Goal: Transaction & Acquisition: Obtain resource

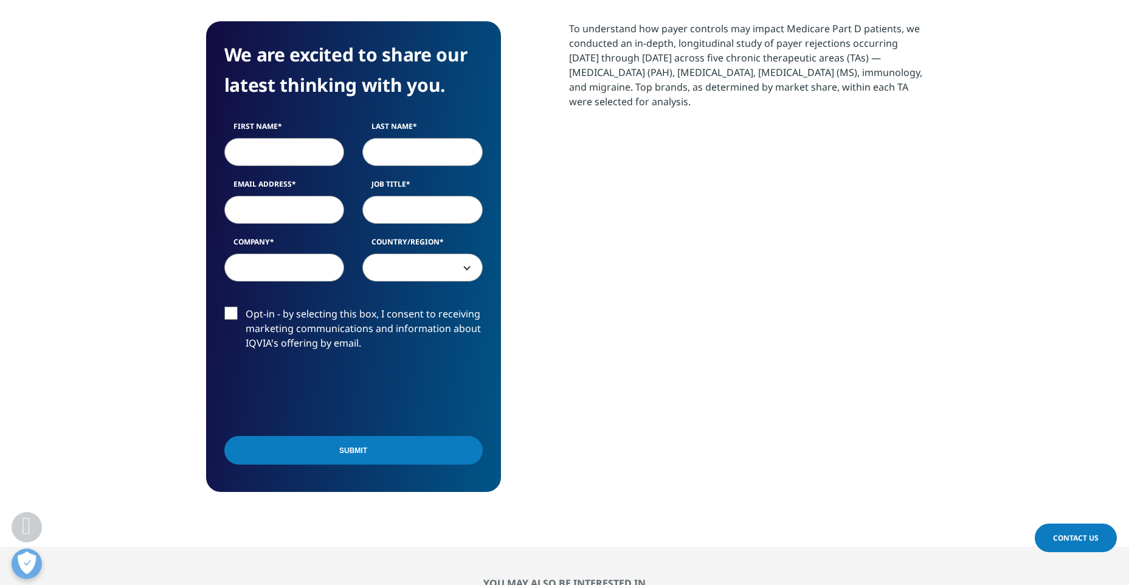
scroll to position [547, 0]
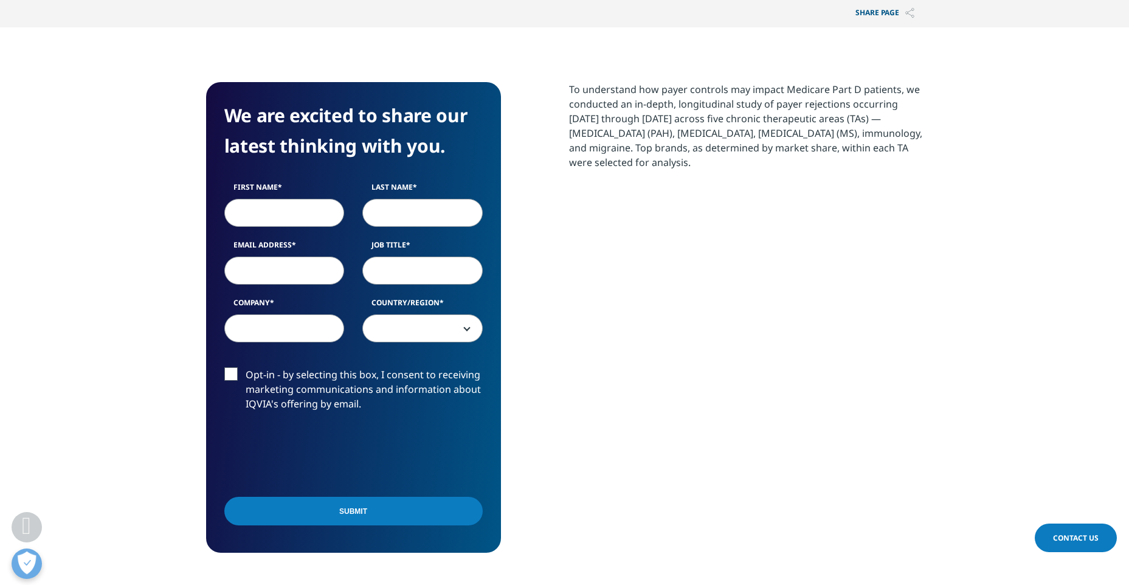
click at [310, 201] on input "First Name" at bounding box center [284, 213] width 120 height 28
type input "Raksha"
click at [391, 205] on input "Last Name" at bounding box center [422, 213] width 120 height 28
type input "[PERSON_NAME]"
click at [267, 257] on div "Email Address" at bounding box center [284, 262] width 139 height 45
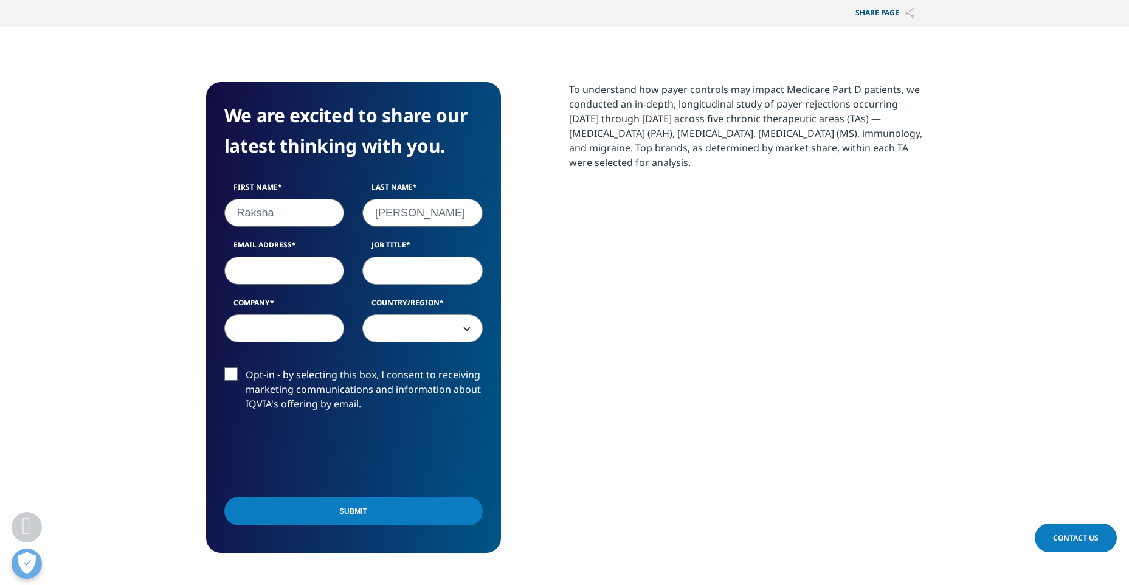
click at [268, 265] on input "Email Address" at bounding box center [284, 271] width 120 height 28
click at [275, 269] on input "[EMAIL_ADDRESS][DOMAIN_NAME]" at bounding box center [284, 271] width 120 height 28
drag, startPoint x: 306, startPoint y: 275, endPoint x: 446, endPoint y: 311, distance: 144.4
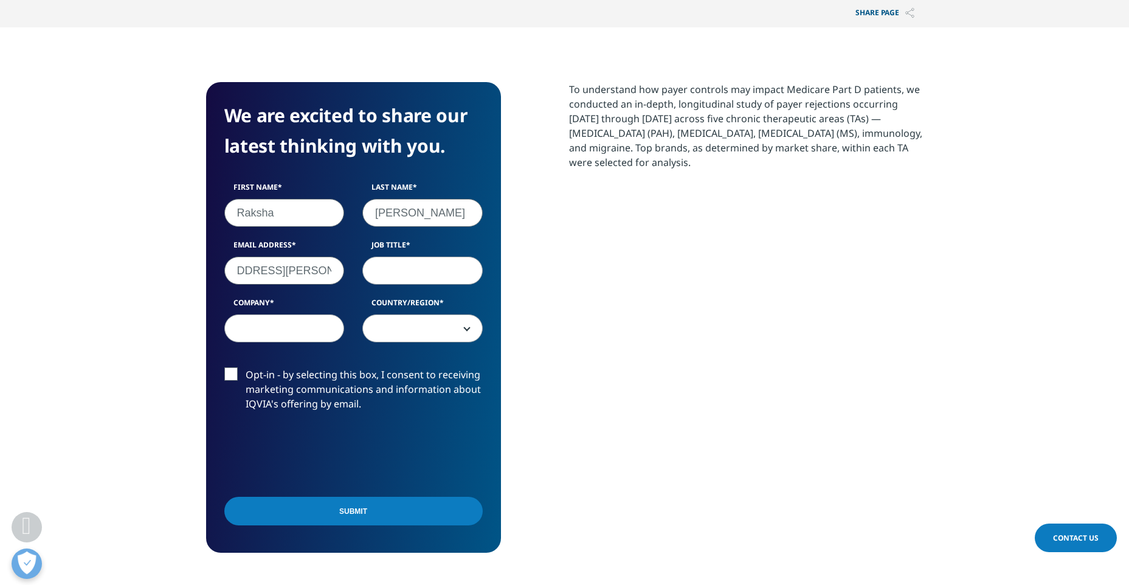
click at [446, 311] on div "First Name Raksha Last Name [PERSON_NAME] Email Address [EMAIL_ADDRESS][PERSON_…" at bounding box center [353, 268] width 277 height 173
type input "[EMAIL_ADDRESS][PERSON_NAME][DOMAIN_NAME]"
click at [432, 268] on input "Job Title" at bounding box center [422, 271] width 120 height 28
type input "GSK"
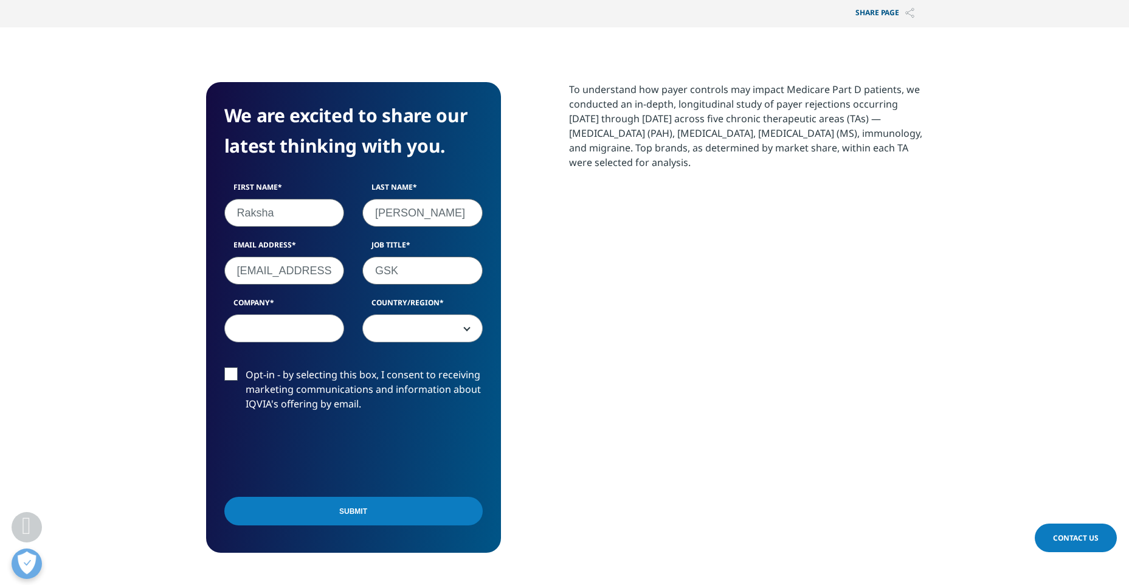
click at [289, 316] on input "Company" at bounding box center [284, 328] width 120 height 28
type input "Manager"
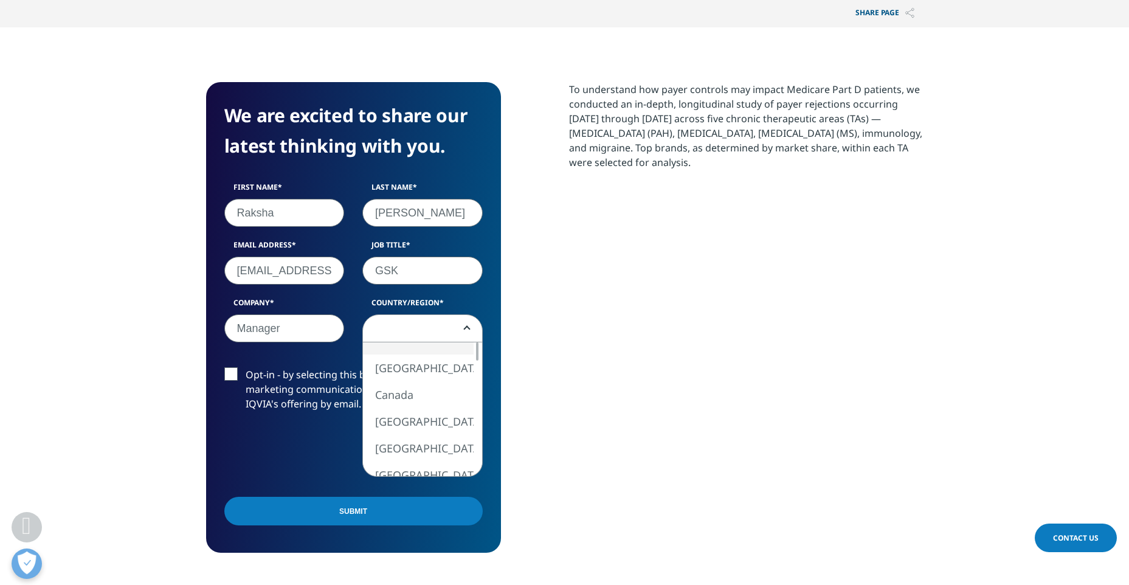
click at [377, 329] on span at bounding box center [422, 329] width 119 height 28
select select "[GEOGRAPHIC_DATA]"
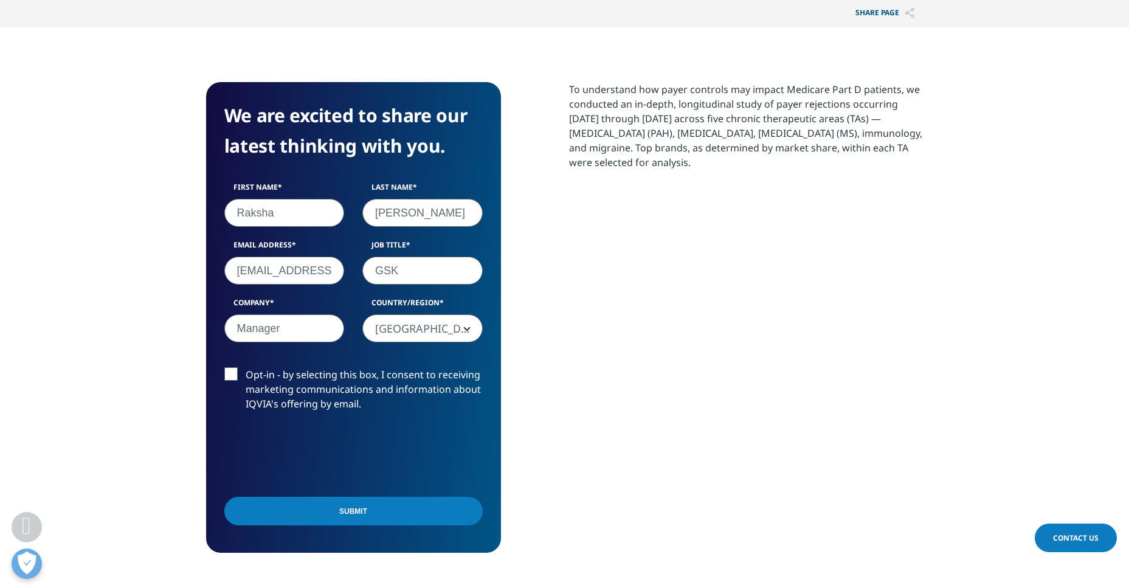
click at [369, 508] on input "Submit" at bounding box center [353, 511] width 258 height 29
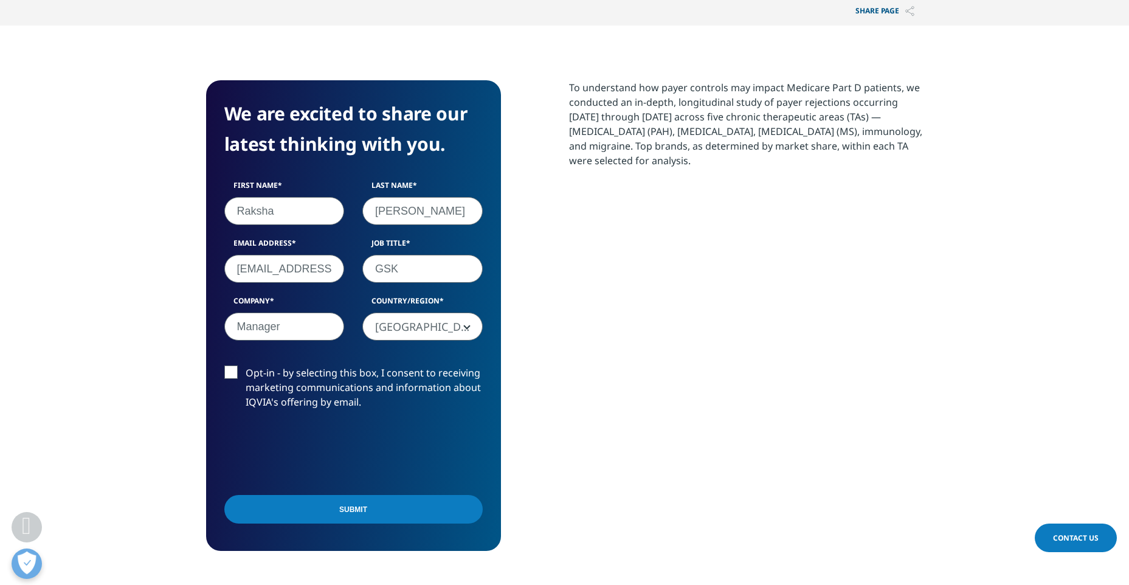
scroll to position [647, 0]
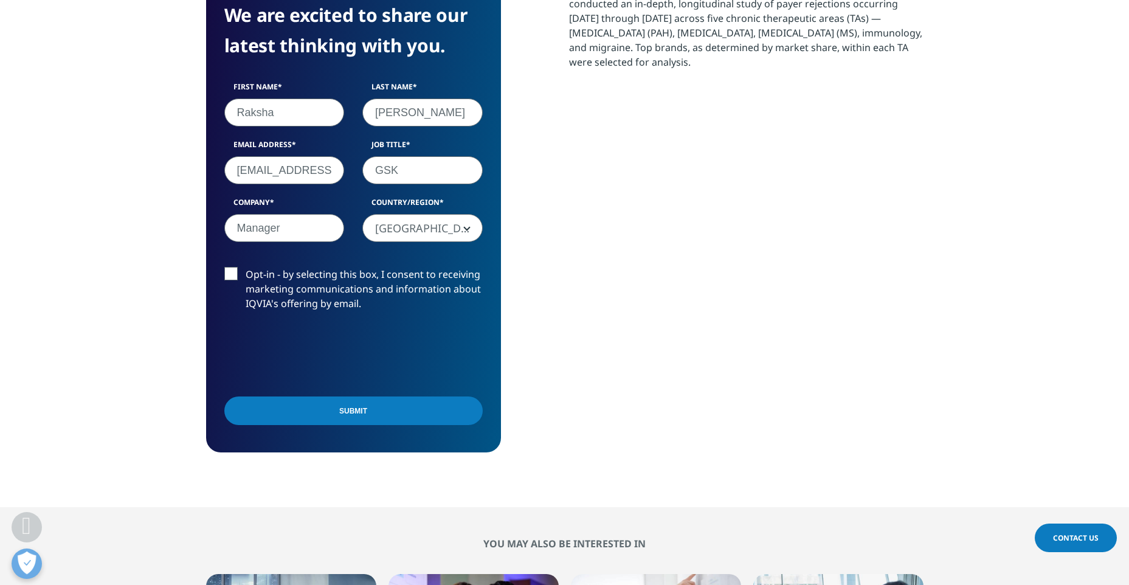
click at [379, 412] on input "Submit" at bounding box center [353, 410] width 258 height 29
click at [434, 410] on input "Submit" at bounding box center [353, 410] width 258 height 29
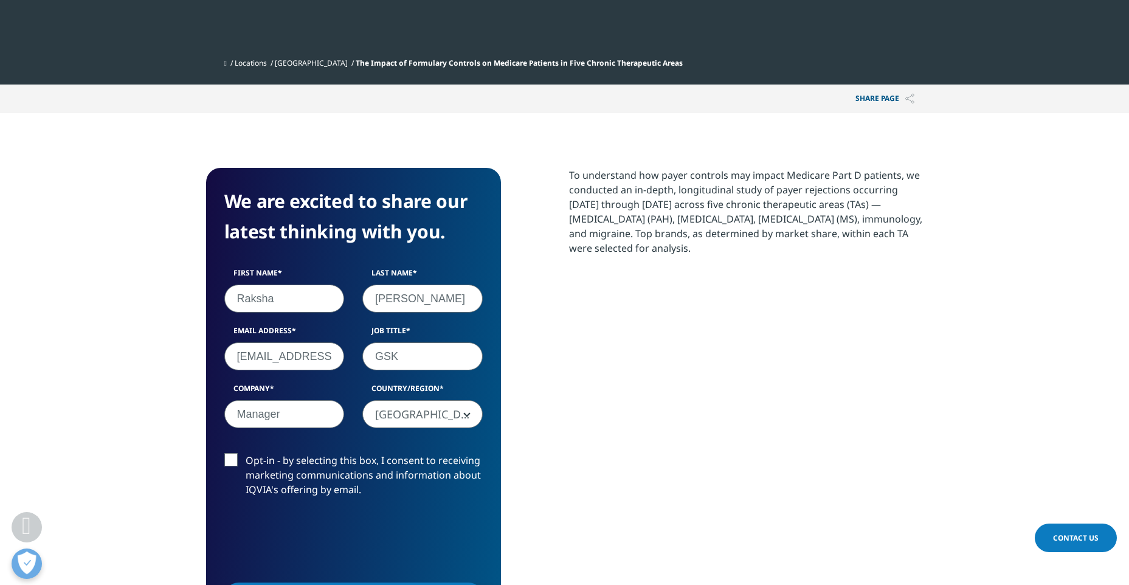
scroll to position [526, 0]
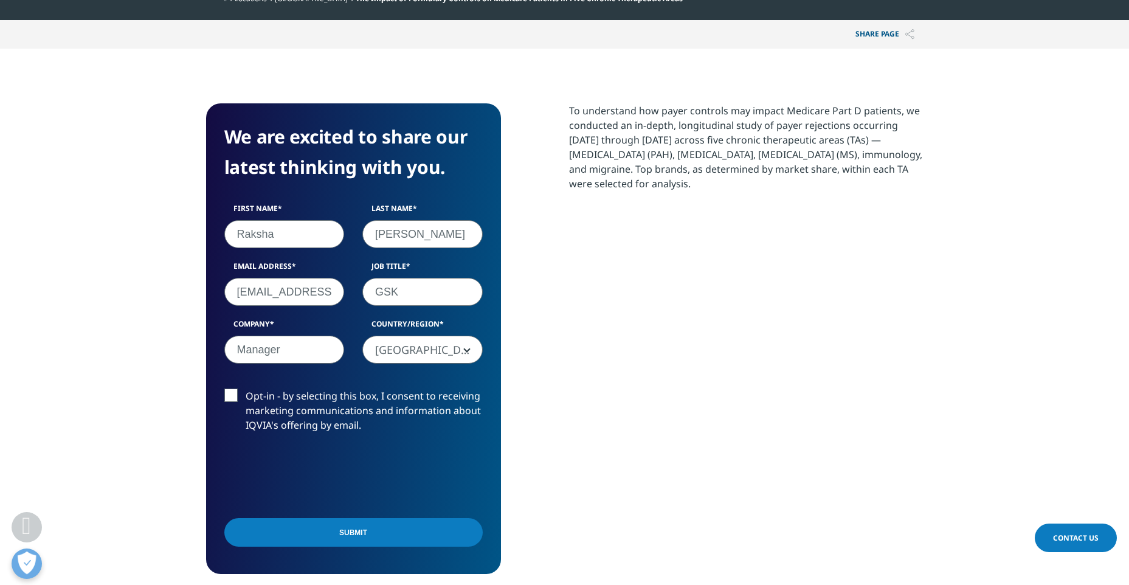
click at [262, 292] on input "[EMAIL_ADDRESS][PERSON_NAME][DOMAIN_NAME]" at bounding box center [284, 292] width 120 height 28
drag, startPoint x: 253, startPoint y: 294, endPoint x: 519, endPoint y: 301, distance: 265.8
click at [519, 301] on div "We are excited to share our latest thinking with you. First Name Raksha Last Na…" at bounding box center [564, 338] width 717 height 471
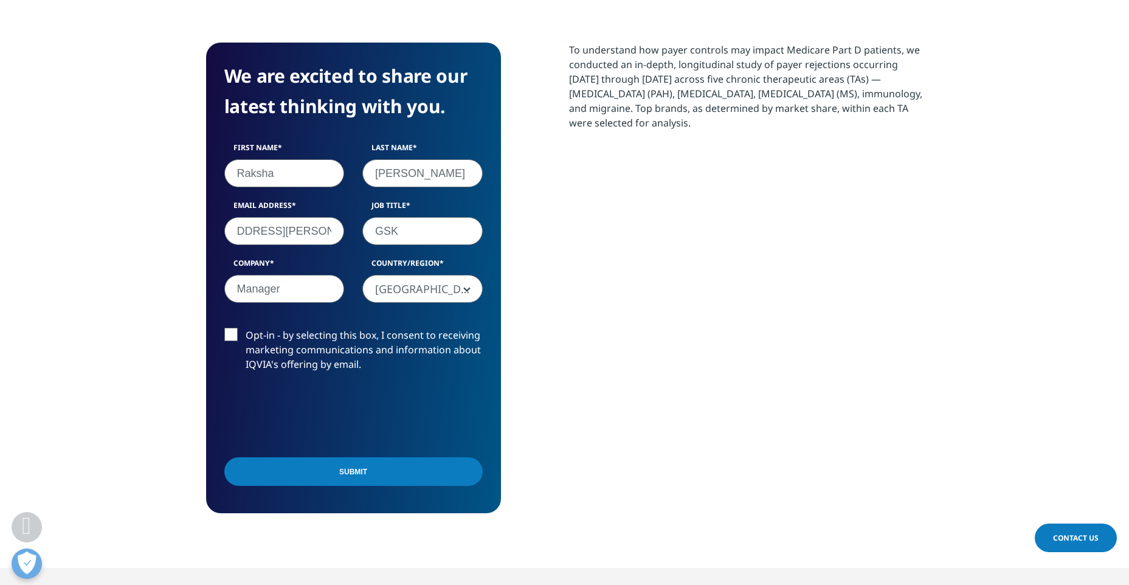
scroll to position [0, 0]
click at [370, 471] on input "Submit" at bounding box center [353, 471] width 258 height 29
click at [430, 469] on input "Submit" at bounding box center [353, 471] width 258 height 29
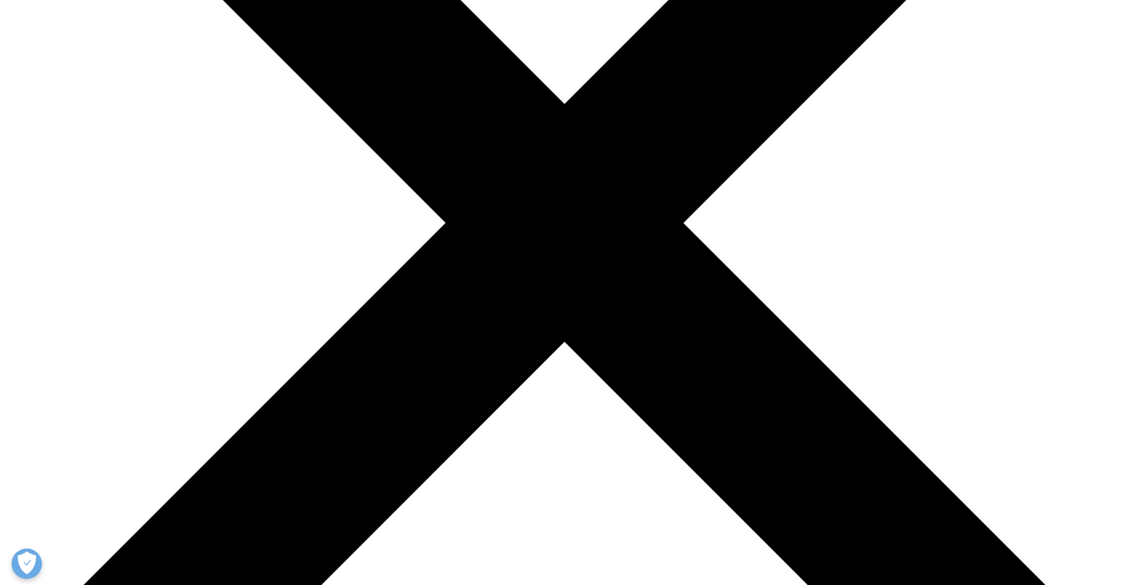
scroll to position [547, 0]
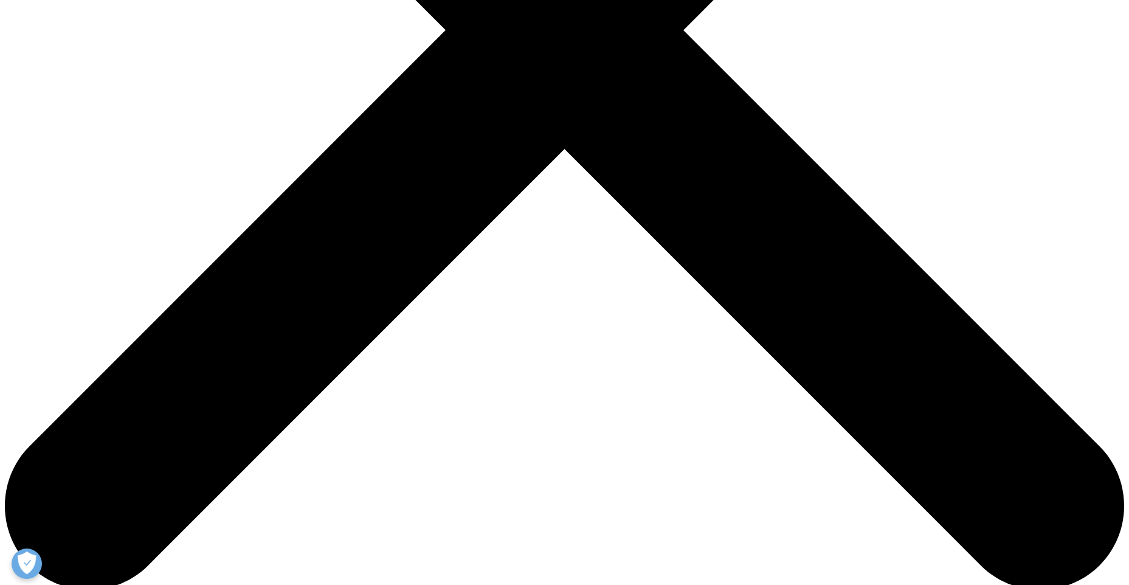
type input "Raksha"
type input "[PERSON_NAME]"
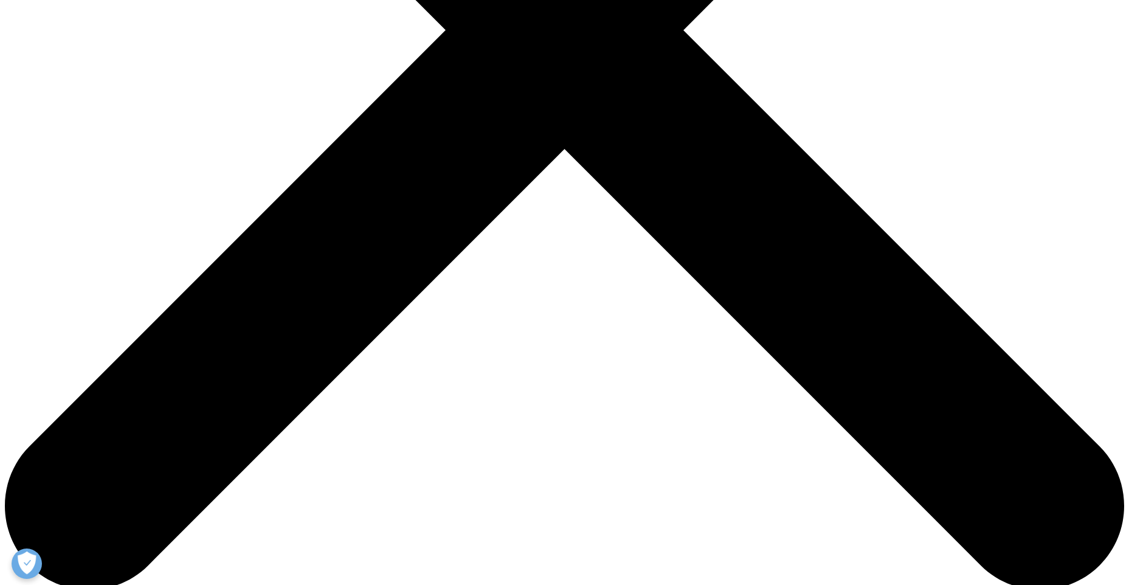
type input "Manager"
type input "GSK"
drag, startPoint x: 396, startPoint y: 414, endPoint x: 349, endPoint y: 368, distance: 65.8
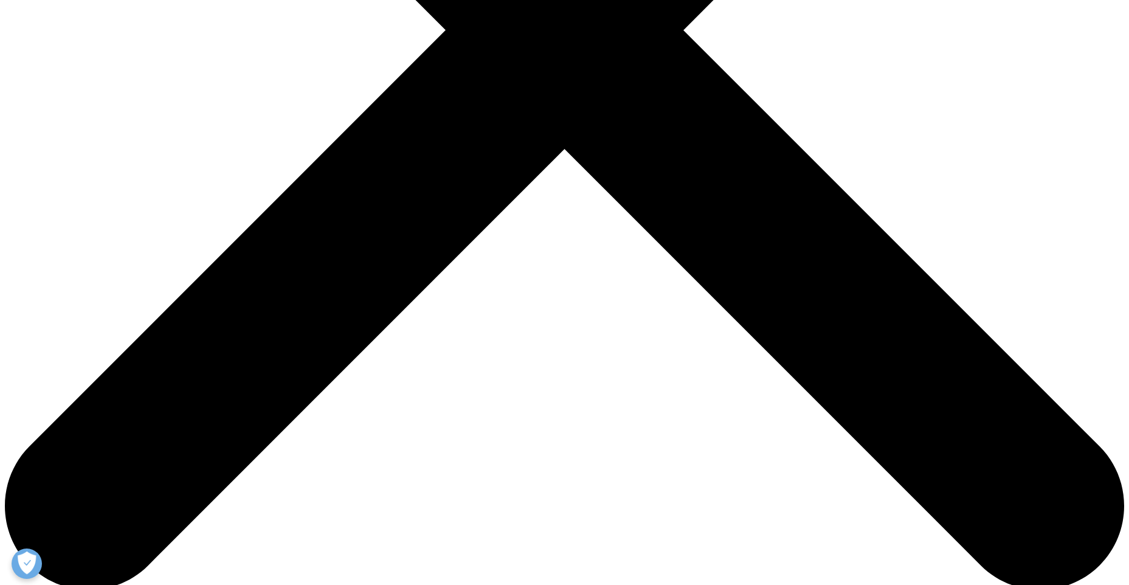
select select "[GEOGRAPHIC_DATA]"
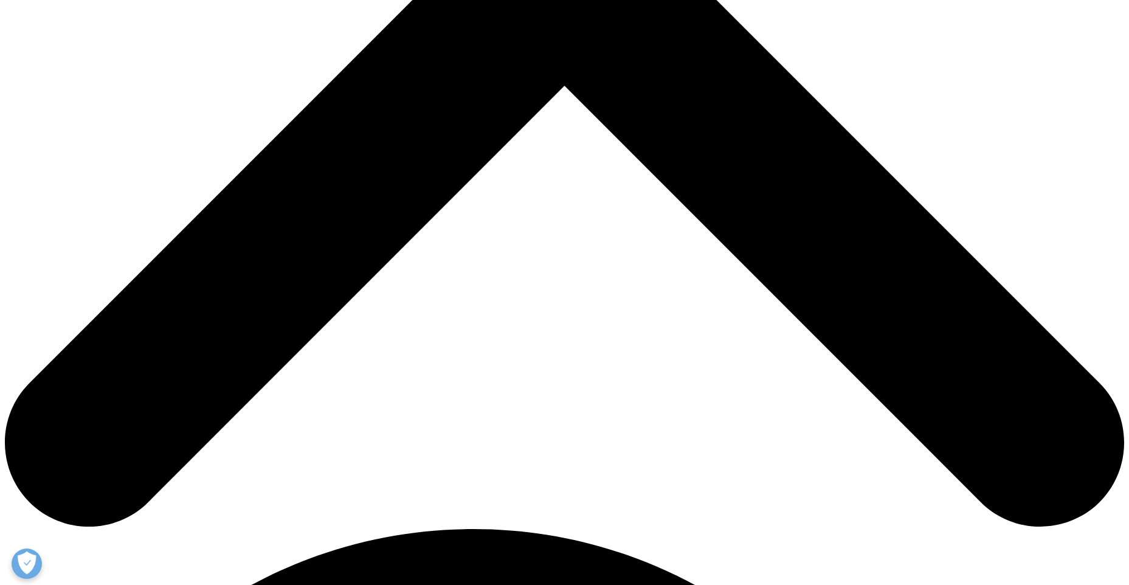
scroll to position [669, 0]
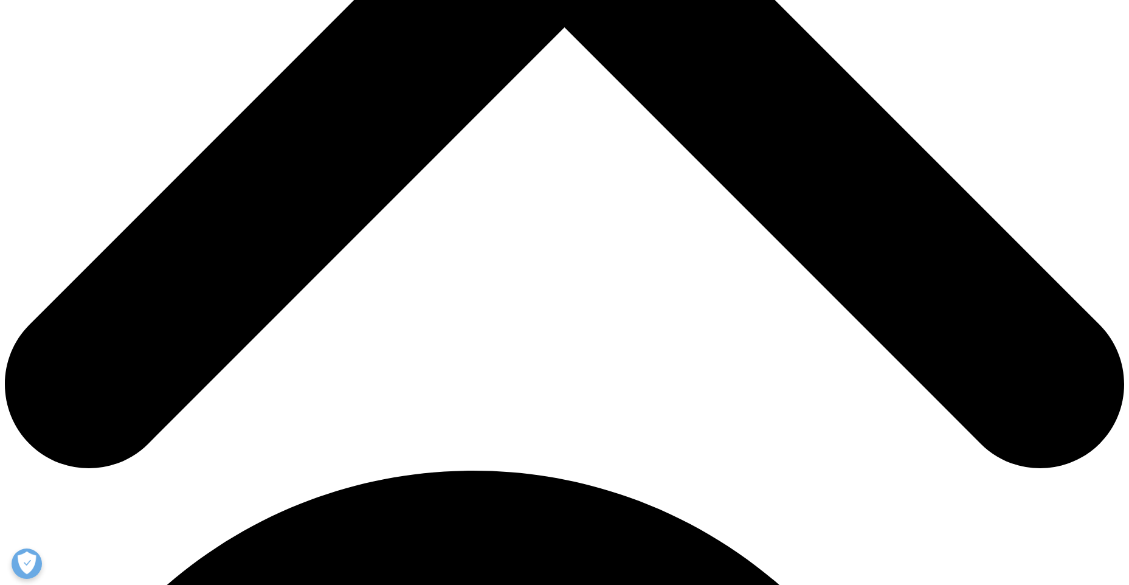
type input "[EMAIL_ADDRESS][PERSON_NAME][DOMAIN_NAME]"
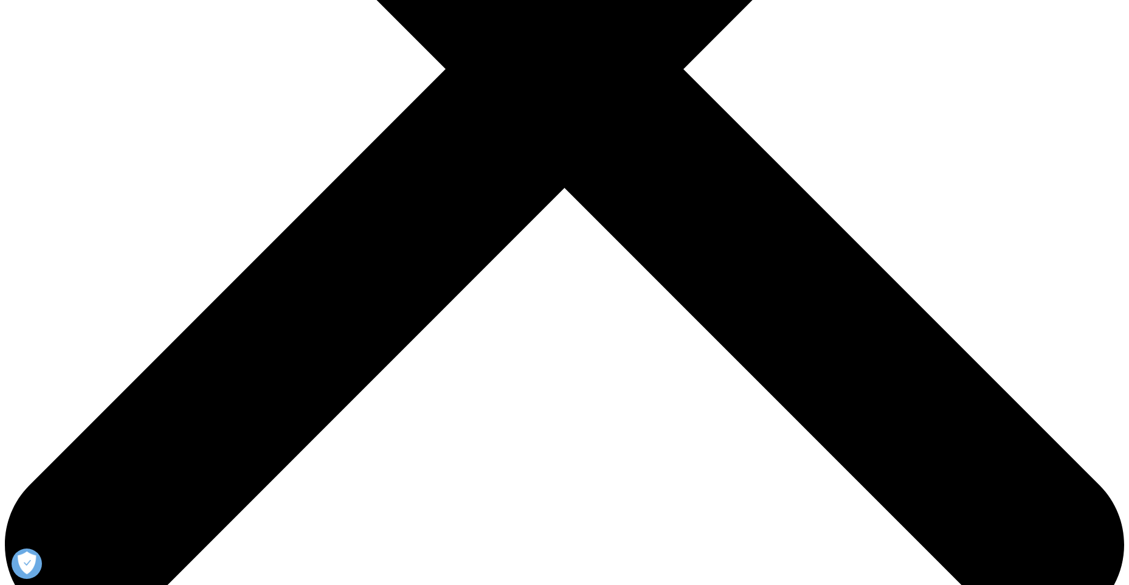
scroll to position [389, 0]
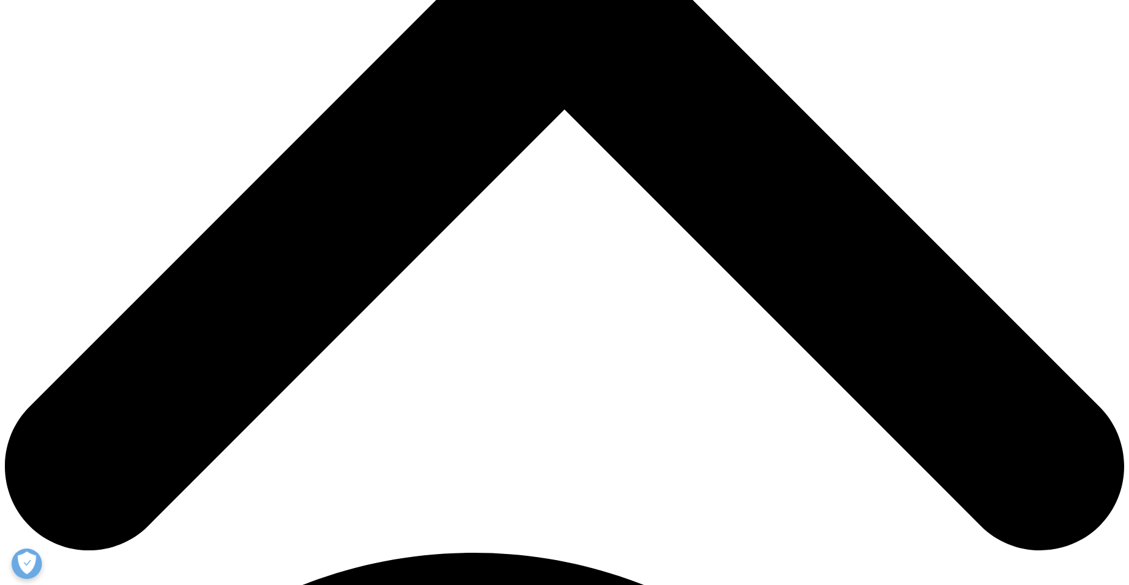
type input "Raksha"
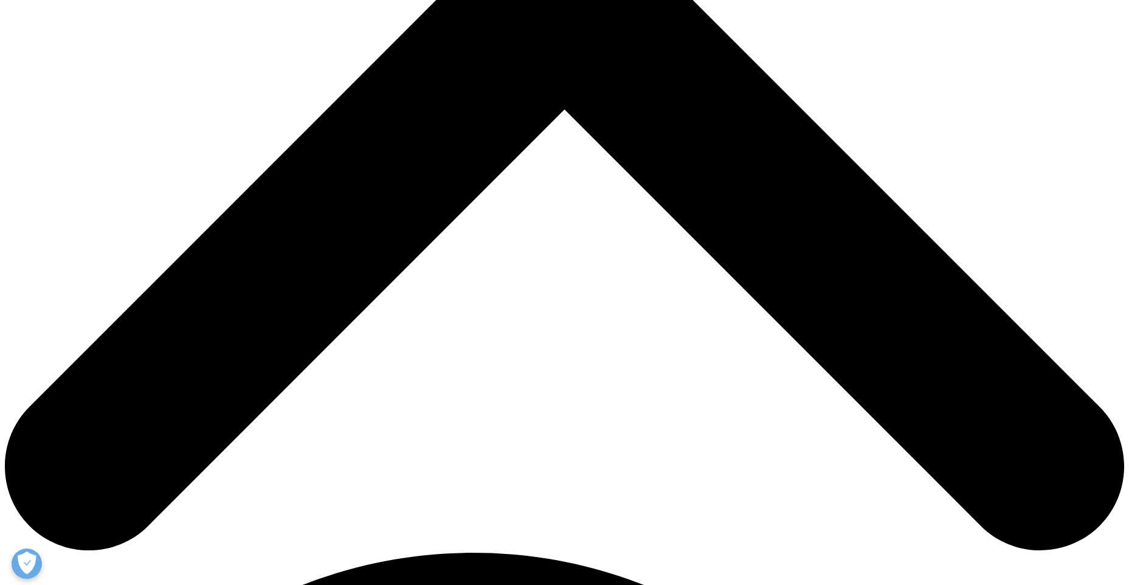
type input "[PERSON_NAME]"
type input "[EMAIL_ADDRESS][PERSON_NAME][DOMAIN_NAME]"
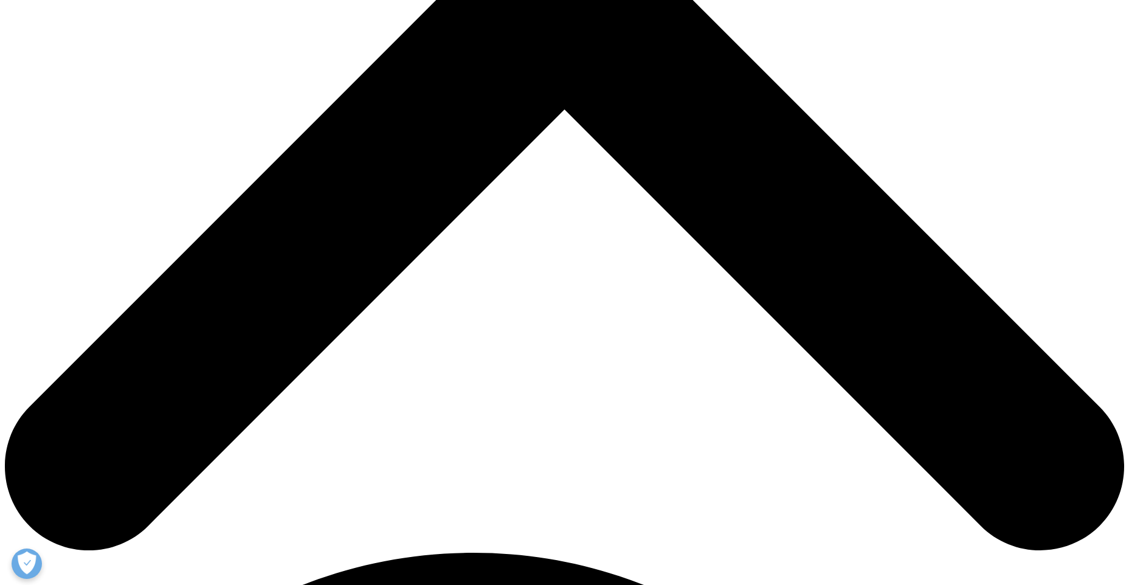
scroll to position [0, 0]
type input "Manager"
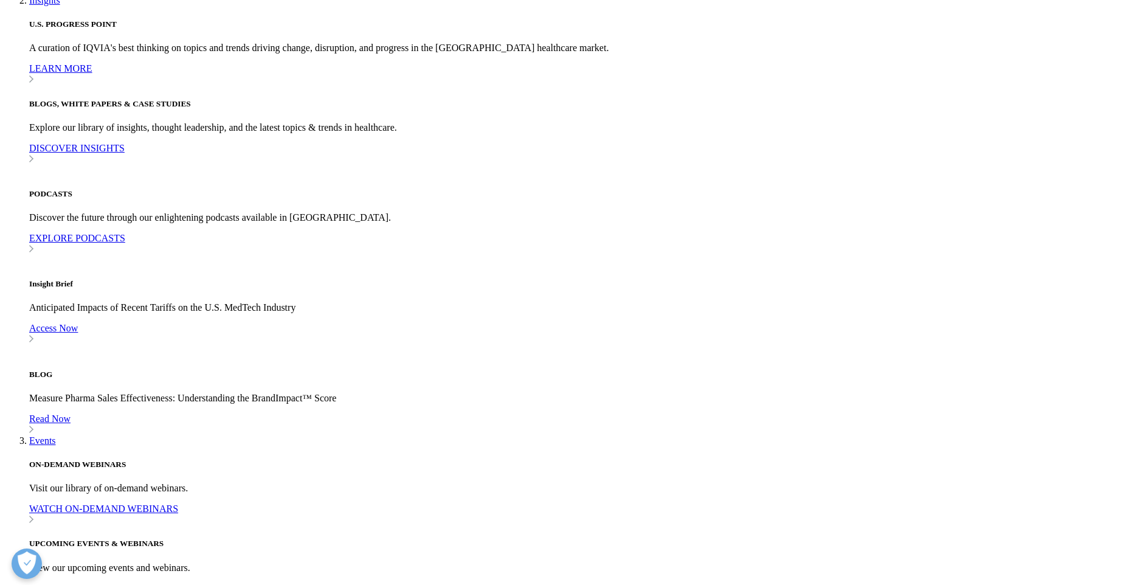
drag, startPoint x: 252, startPoint y: 291, endPoint x: 244, endPoint y: 297, distance: 10.5
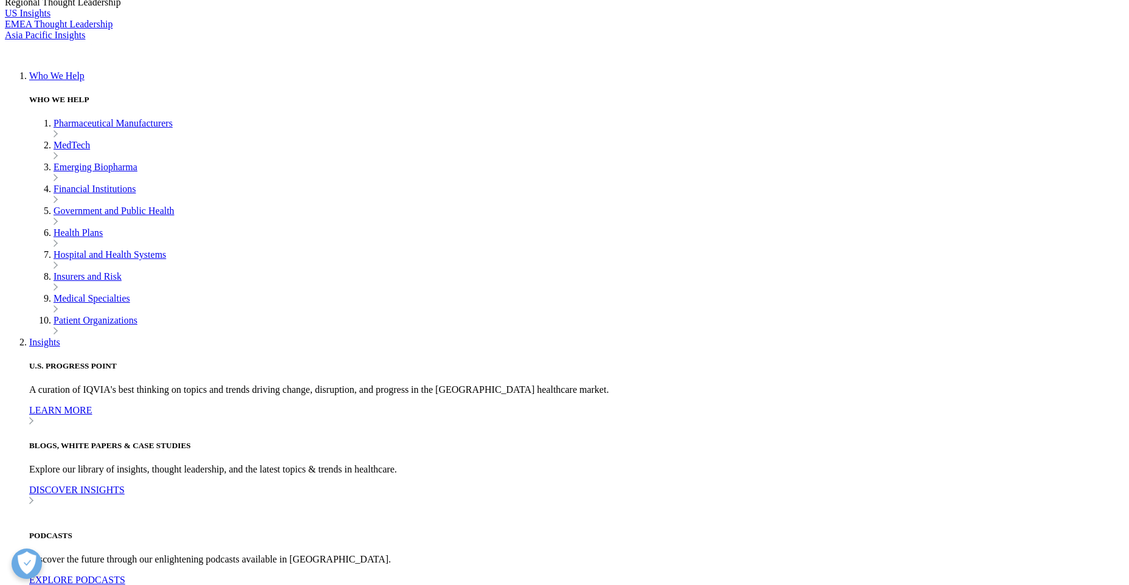
type input "GSK"
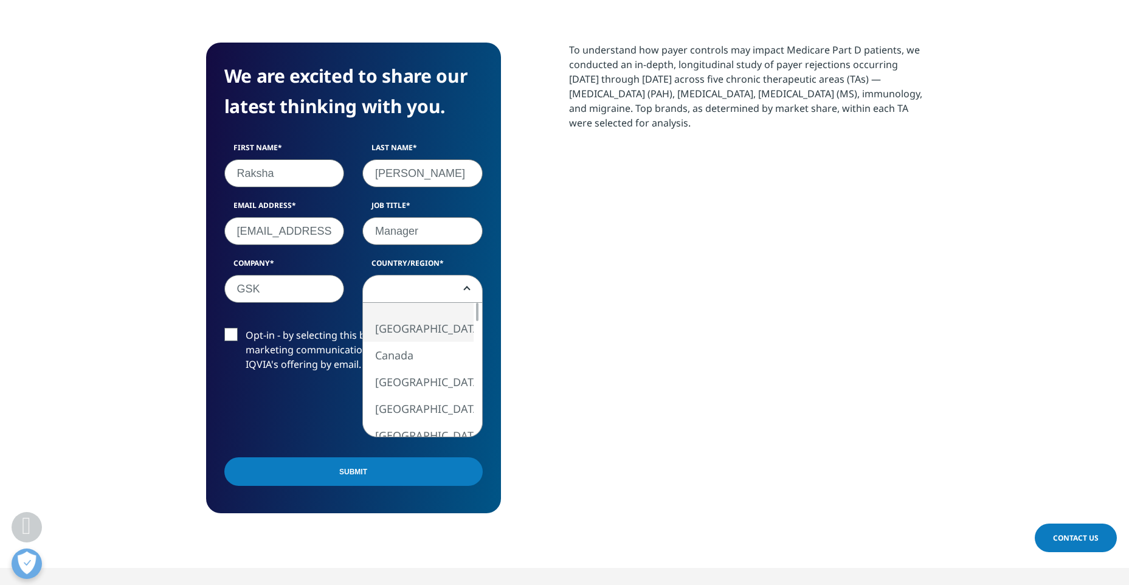
select select "[GEOGRAPHIC_DATA]"
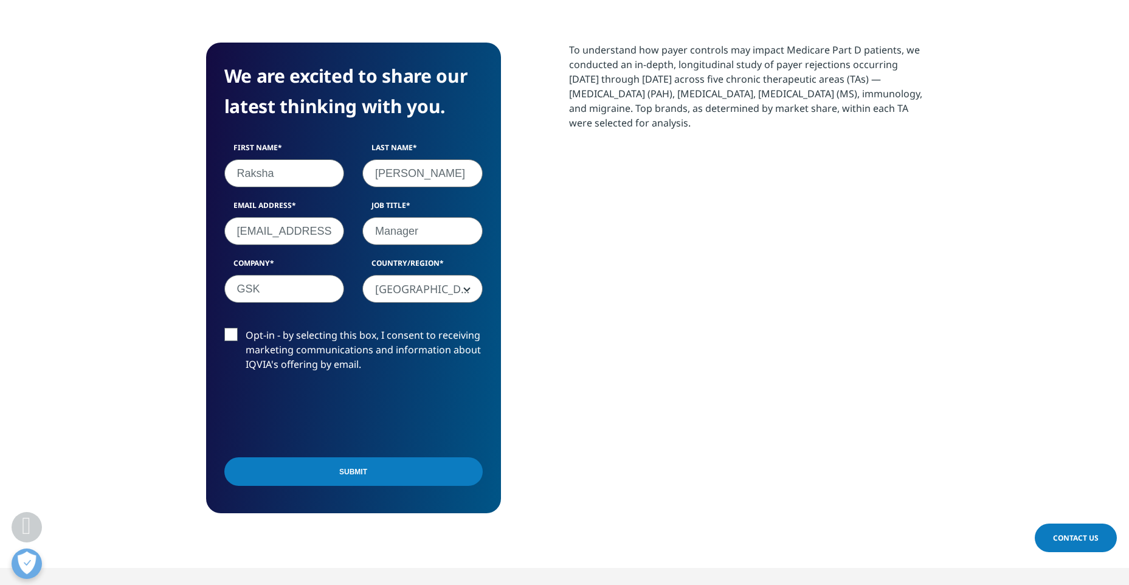
click at [303, 389] on div "Opt-in - by selecting this box, I consent to receiving marketing communications…" at bounding box center [353, 359] width 277 height 63
click at [322, 481] on input "Submit" at bounding box center [353, 471] width 258 height 29
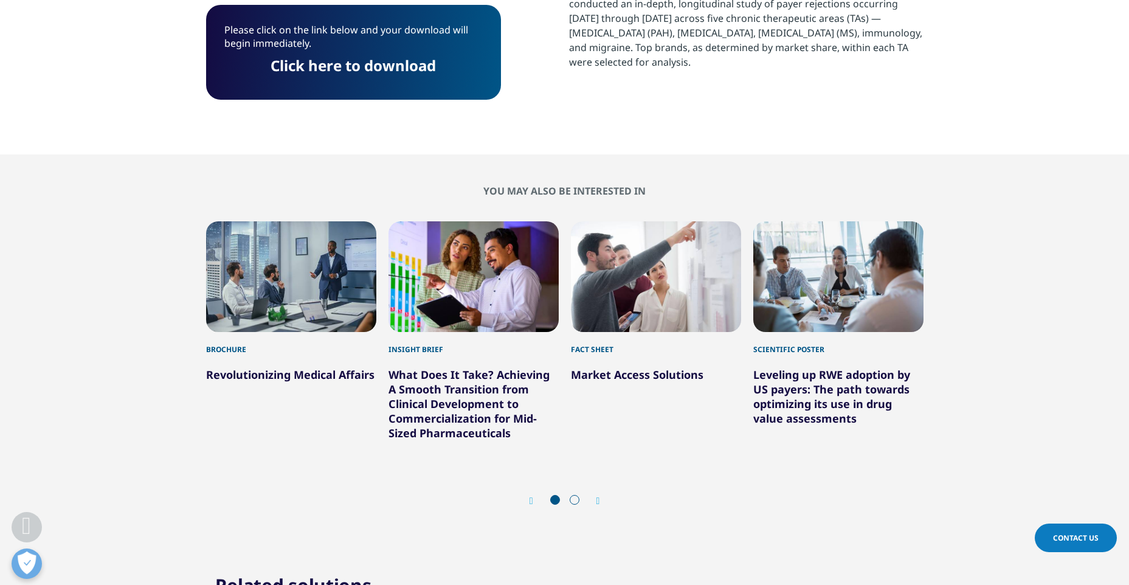
scroll to position [118, 717]
click at [370, 67] on link "Click here to download" at bounding box center [353, 65] width 165 height 20
